Goal: Task Accomplishment & Management: Manage account settings

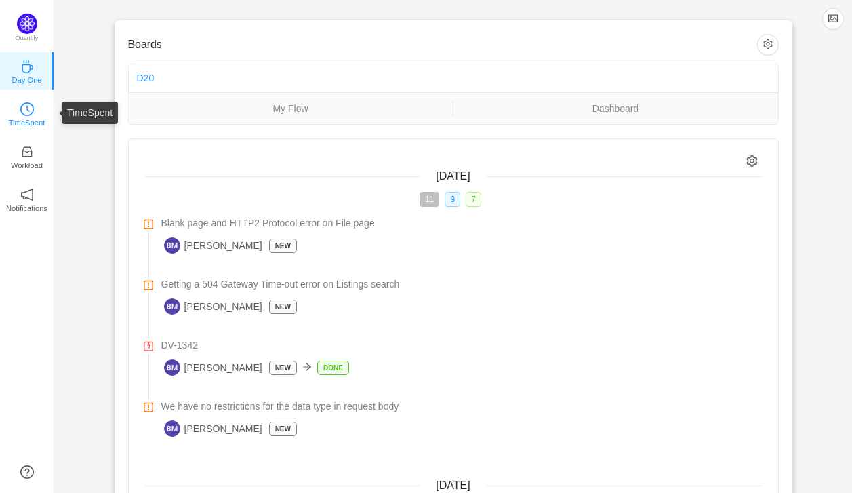
click at [23, 117] on p "TimeSpent" at bounding box center [27, 123] width 37 height 12
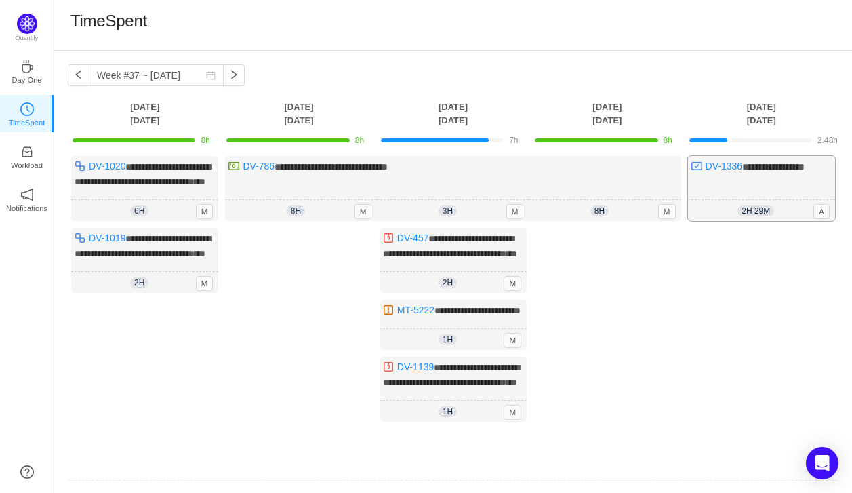
click at [769, 183] on div "**********" at bounding box center [761, 188] width 147 height 65
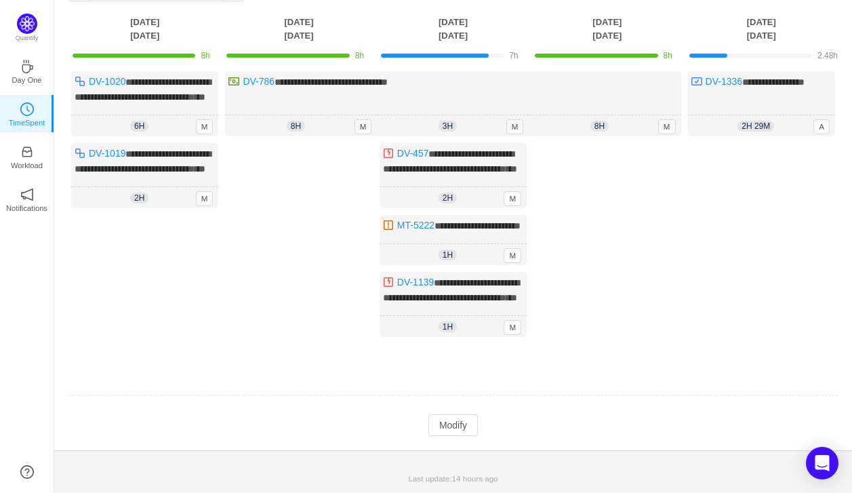
scroll to position [137, 0]
click at [470, 428] on button "Modify" at bounding box center [452, 425] width 49 height 22
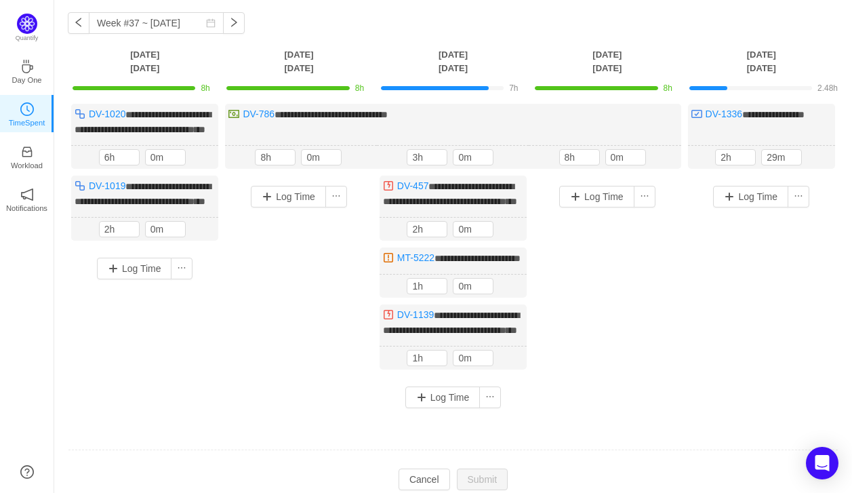
scroll to position [20, 0]
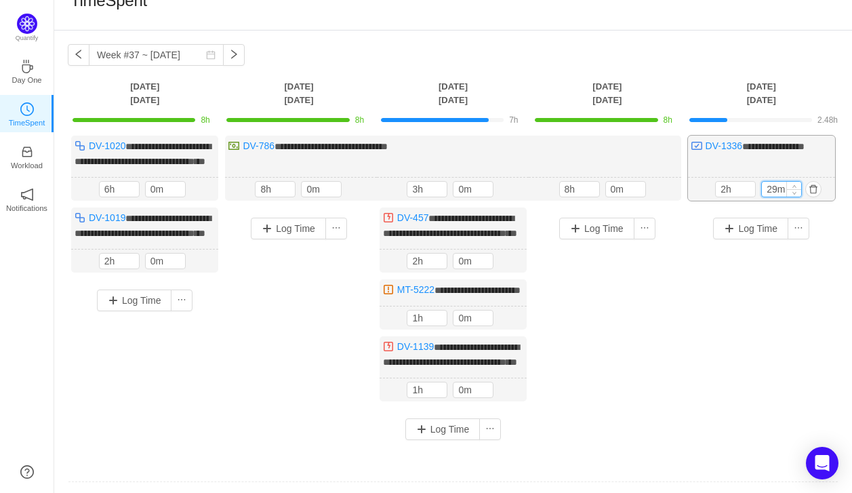
drag, startPoint x: 775, startPoint y: 200, endPoint x: 762, endPoint y: 200, distance: 13.6
click at [762, 197] on input "29m" at bounding box center [781, 189] width 39 height 15
type input "0m"
click at [719, 196] on input "2h" at bounding box center [735, 188] width 39 height 15
type input "6h"
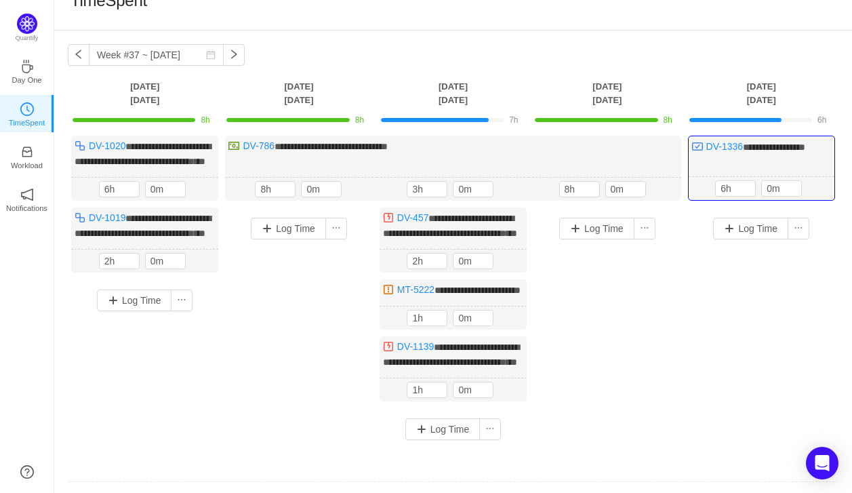
click at [723, 260] on div "Log Time" at bounding box center [761, 310] width 147 height 206
click at [729, 239] on button "Log Time" at bounding box center [750, 229] width 75 height 22
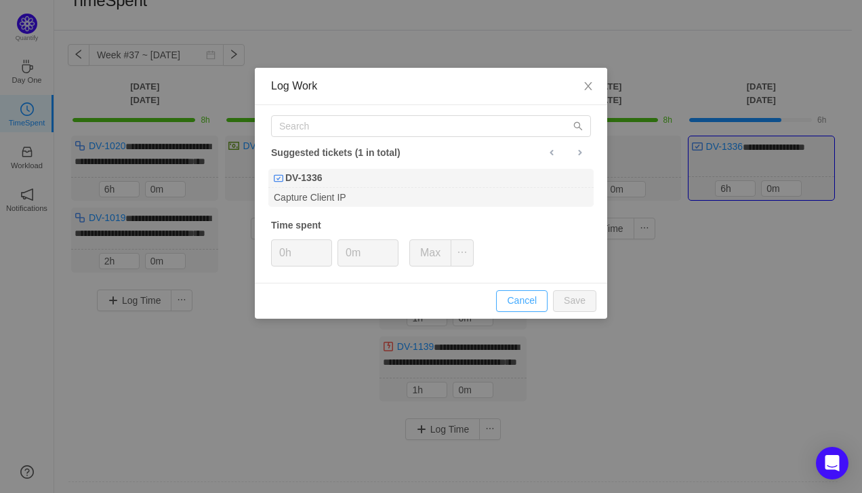
click at [538, 296] on button "Cancel" at bounding box center [522, 301] width 52 height 22
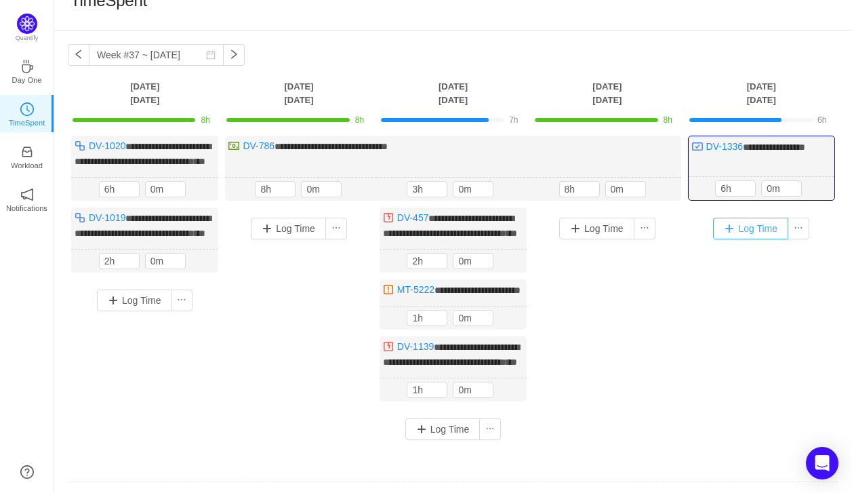
click at [733, 239] on button "Log Time" at bounding box center [750, 229] width 75 height 22
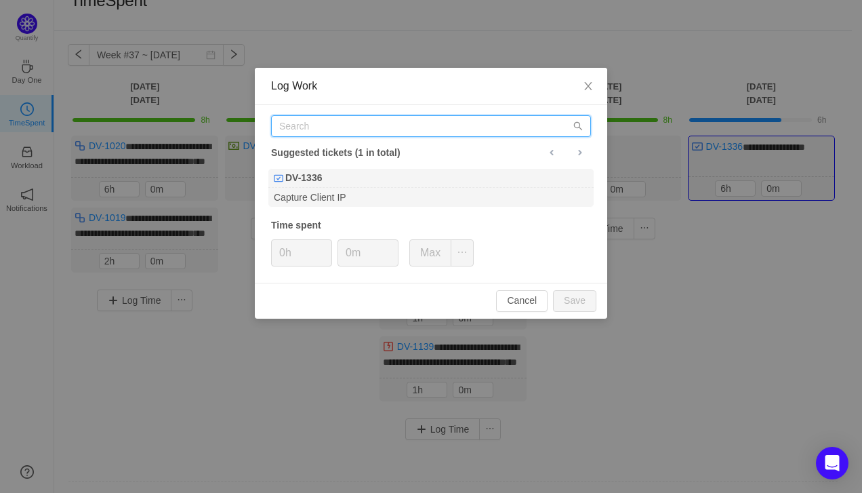
click at [348, 123] on input "text" at bounding box center [431, 126] width 320 height 22
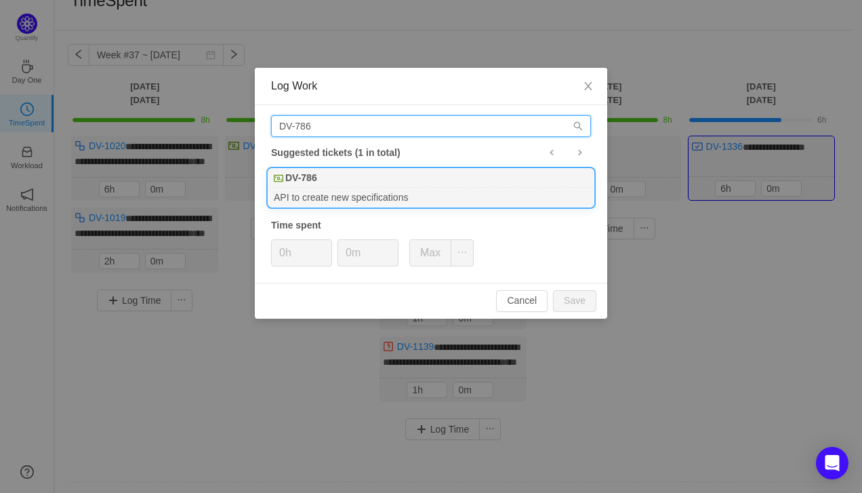
type input "DV-786"
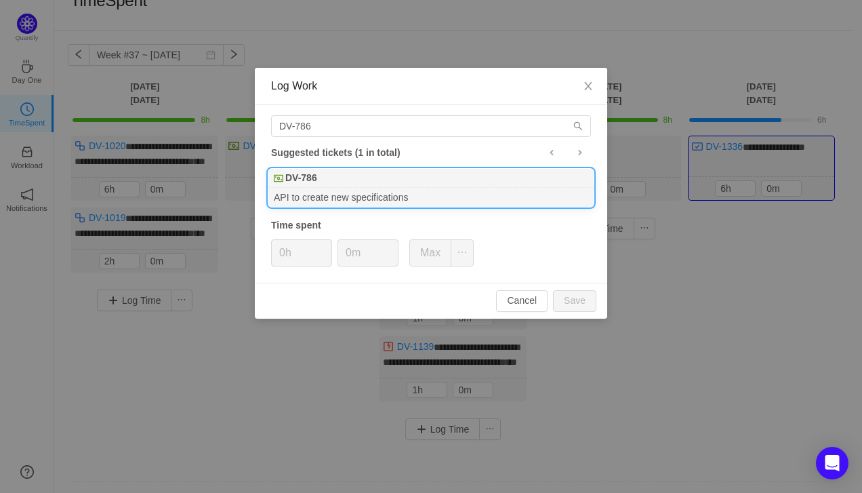
click at [359, 188] on div "API to create new specifications" at bounding box center [430, 197] width 325 height 18
click at [571, 296] on button "Save" at bounding box center [574, 301] width 43 height 22
type input "0h"
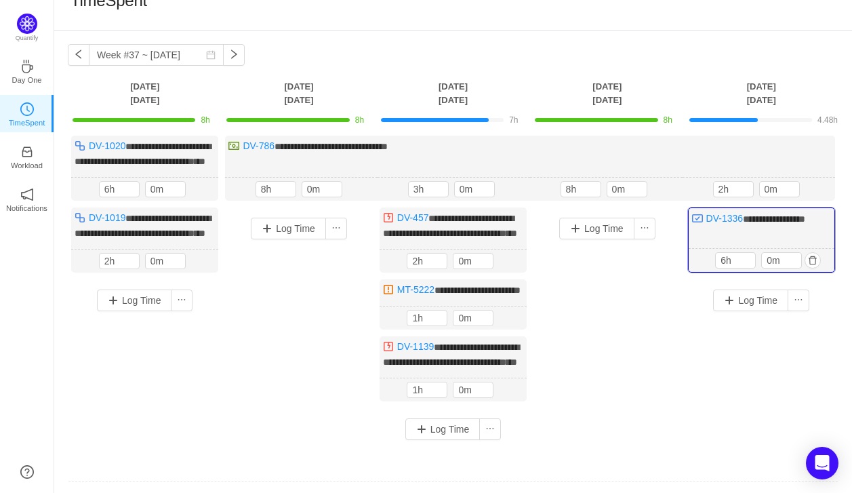
click at [773, 253] on div "**********" at bounding box center [761, 239] width 147 height 65
click at [784, 268] on input "0m" at bounding box center [781, 260] width 39 height 15
click at [735, 268] on input "6h" at bounding box center [735, 260] width 39 height 15
click at [749, 260] on icon "icon: up" at bounding box center [748, 258] width 5 height 5
type input "6h"
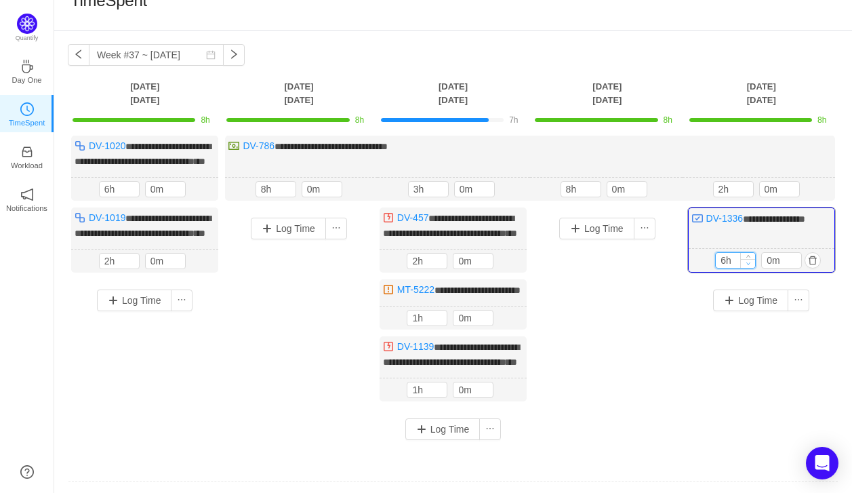
click at [749, 265] on icon "icon: down" at bounding box center [748, 263] width 4 height 3
click at [666, 329] on div "Log Time" at bounding box center [606, 310] width 147 height 206
click at [755, 371] on div "Log Time" at bounding box center [761, 352] width 147 height 146
click at [775, 161] on div "**********" at bounding box center [530, 168] width 610 height 65
click at [719, 239] on div "**********" at bounding box center [761, 239] width 147 height 65
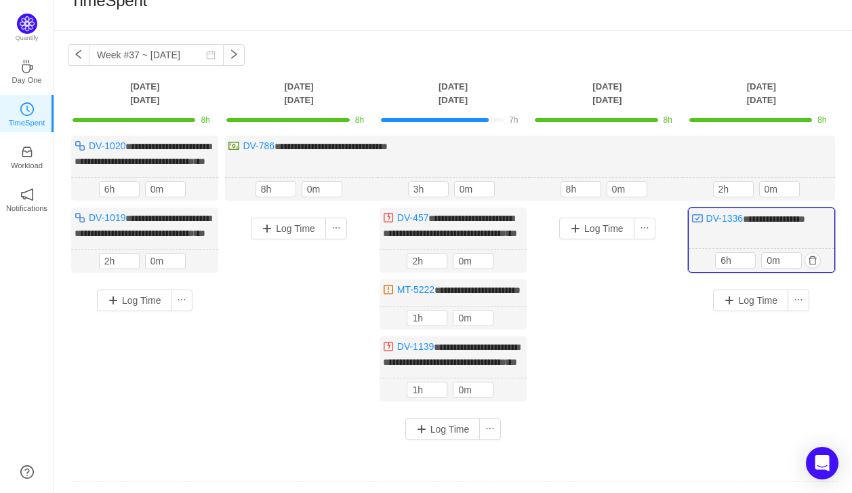
click at [719, 239] on div "**********" at bounding box center [761, 239] width 147 height 65
click at [727, 311] on button "Log Time" at bounding box center [750, 300] width 75 height 22
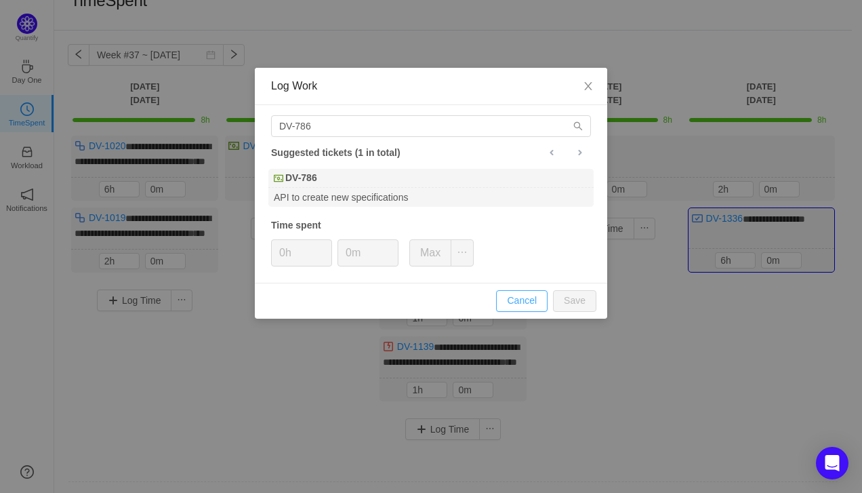
click at [528, 307] on button "Cancel" at bounding box center [522, 301] width 52 height 22
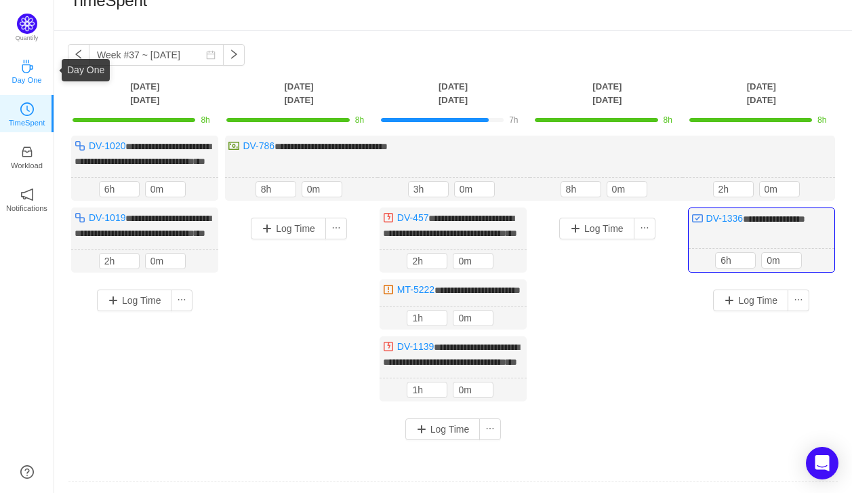
click at [28, 81] on p "Day One" at bounding box center [27, 80] width 30 height 12
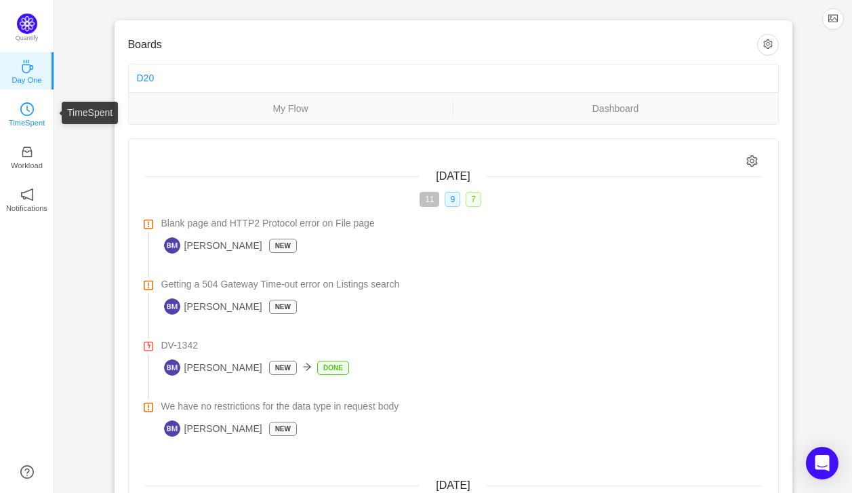
click at [28, 113] on icon "icon: clock-circle" at bounding box center [27, 109] width 14 height 14
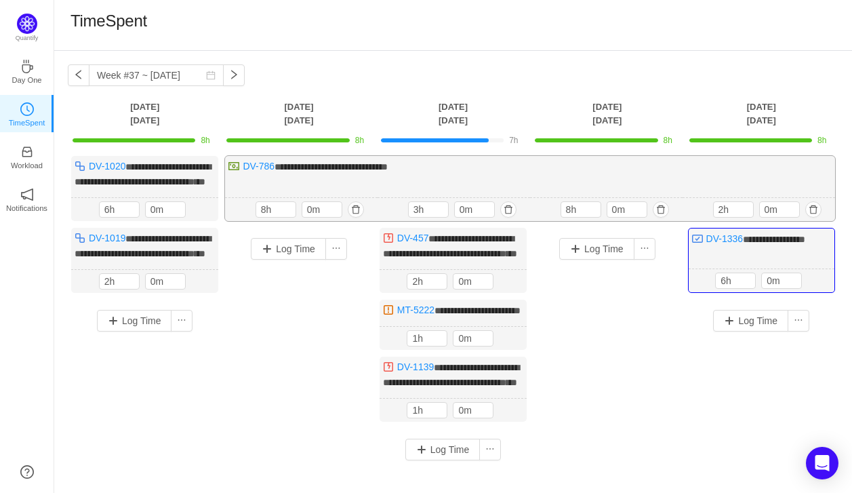
click at [589, 187] on div "**********" at bounding box center [530, 188] width 610 height 65
click at [701, 244] on img at bounding box center [697, 238] width 11 height 11
click at [624, 361] on div "Log Time" at bounding box center [606, 331] width 147 height 206
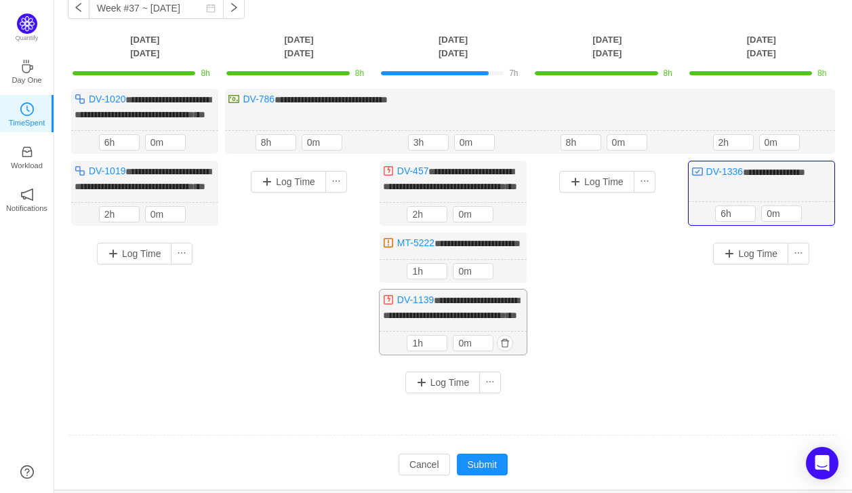
scroll to position [57, 0]
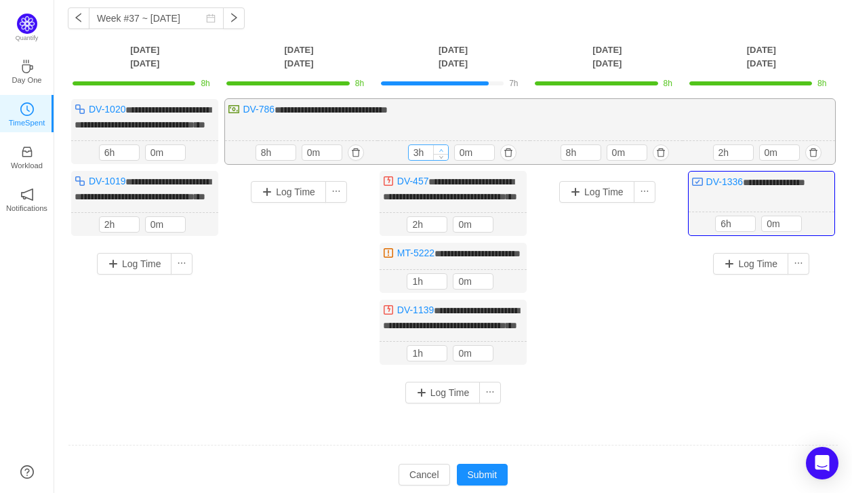
type input "4h"
click at [442, 154] on span "Increase Value" at bounding box center [441, 149] width 14 height 9
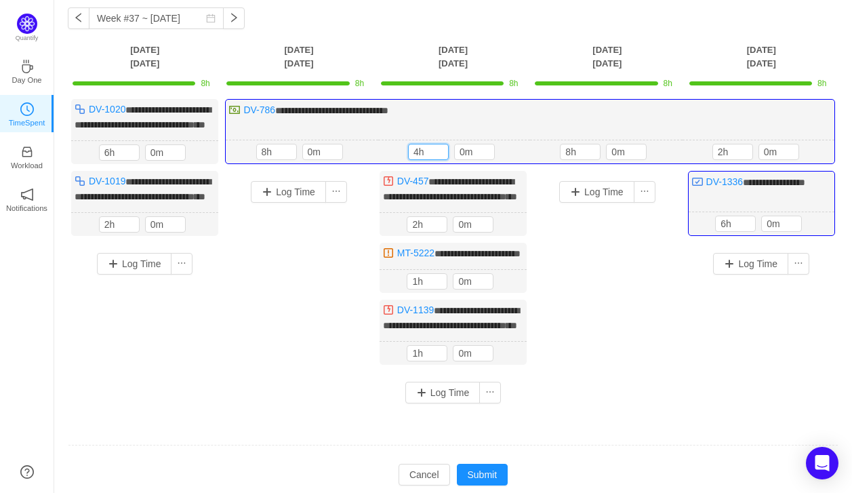
click at [594, 327] on div "Log Time" at bounding box center [606, 274] width 147 height 206
click at [781, 231] on input "0m" at bounding box center [781, 223] width 39 height 15
click at [795, 224] on icon "icon: up" at bounding box center [794, 221] width 5 height 5
click at [795, 225] on span "Increase Value" at bounding box center [794, 220] width 14 height 9
click at [794, 229] on icon "icon: down" at bounding box center [794, 226] width 5 height 5
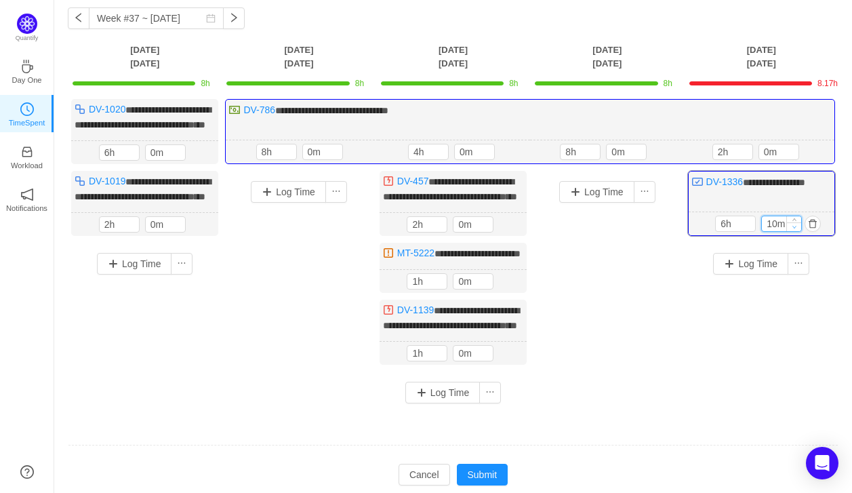
type input "0m"
click at [794, 229] on icon "icon: down" at bounding box center [794, 226] width 5 height 5
click at [620, 323] on div "Log Time" at bounding box center [606, 274] width 147 height 206
click at [610, 267] on div "Log Time" at bounding box center [606, 274] width 147 height 206
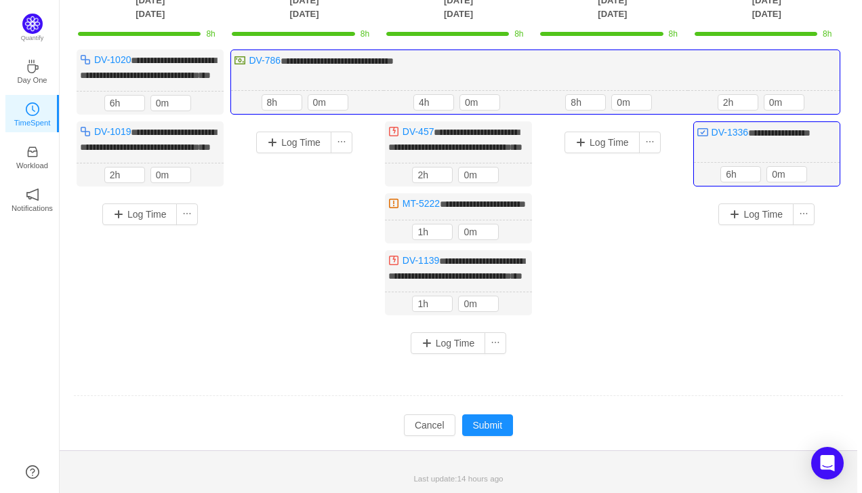
scroll to position [159, 0]
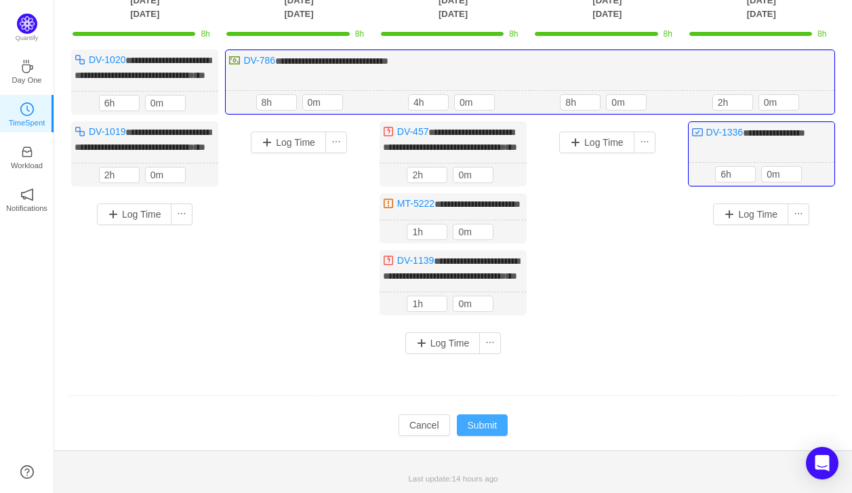
click at [481, 422] on button "Submit" at bounding box center [483, 425] width 52 height 22
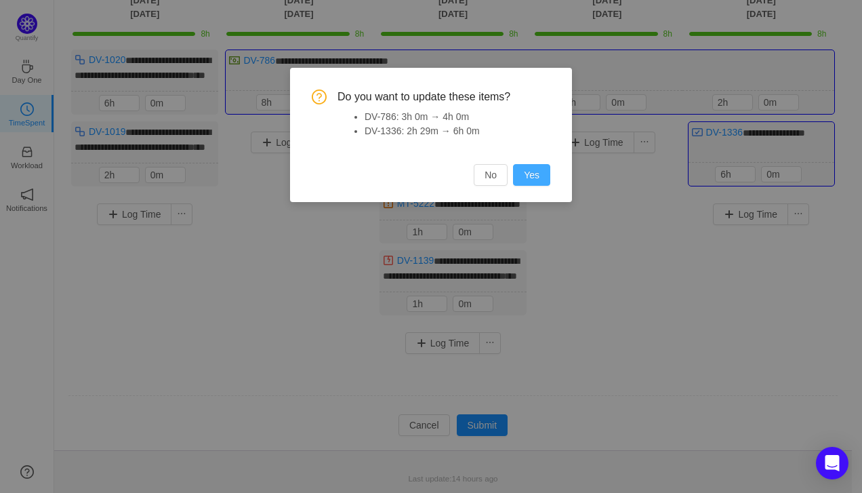
click at [524, 170] on button "Yes" at bounding box center [531, 175] width 37 height 22
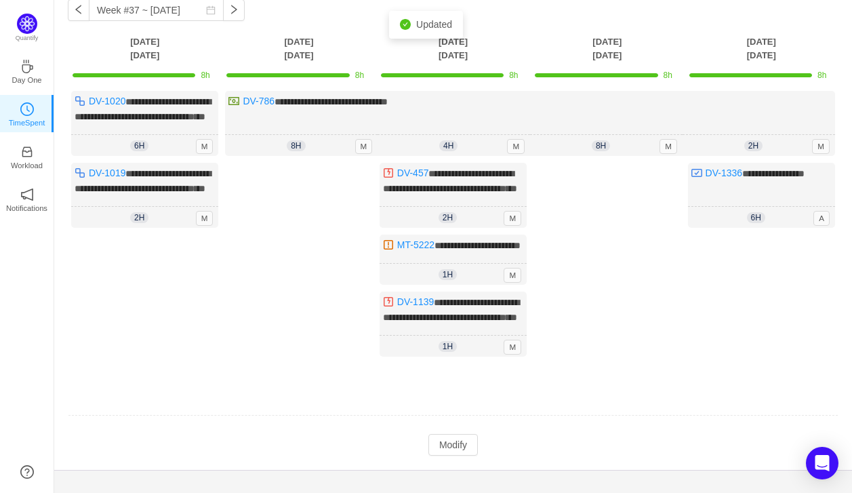
scroll to position [52, 0]
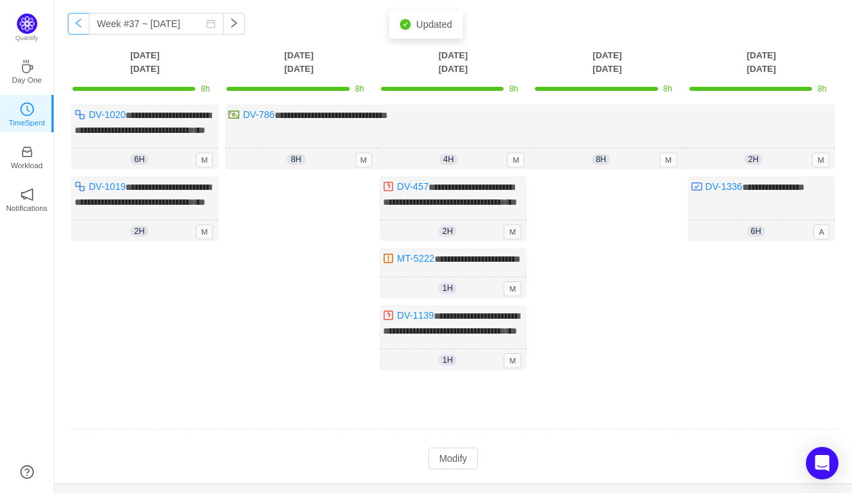
click at [77, 31] on button "button" at bounding box center [79, 24] width 22 height 22
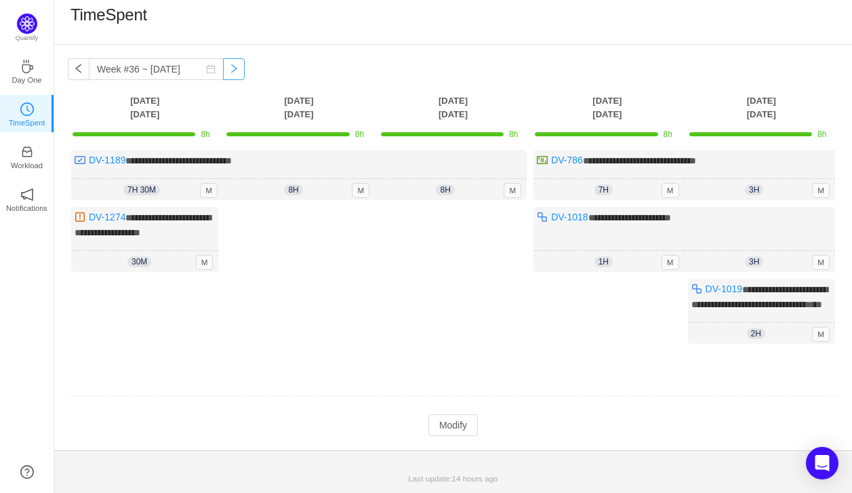
click at [226, 62] on button "button" at bounding box center [234, 69] width 22 height 22
type input "Week #37 ~ [DATE]"
